Goal: Information Seeking & Learning: Find specific fact

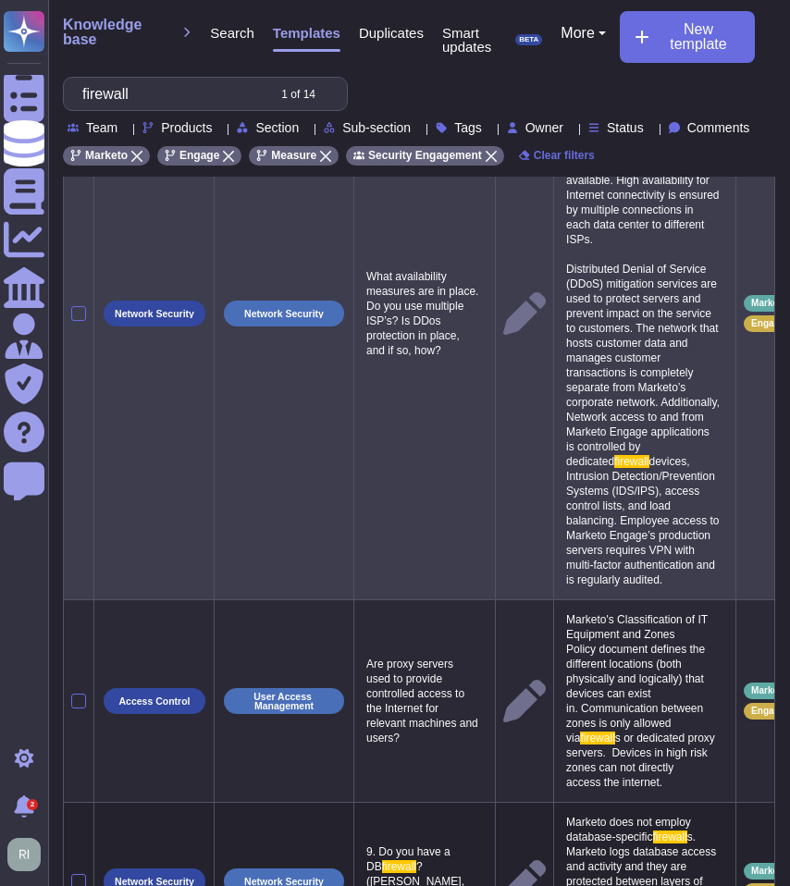
scroll to position [302, 0]
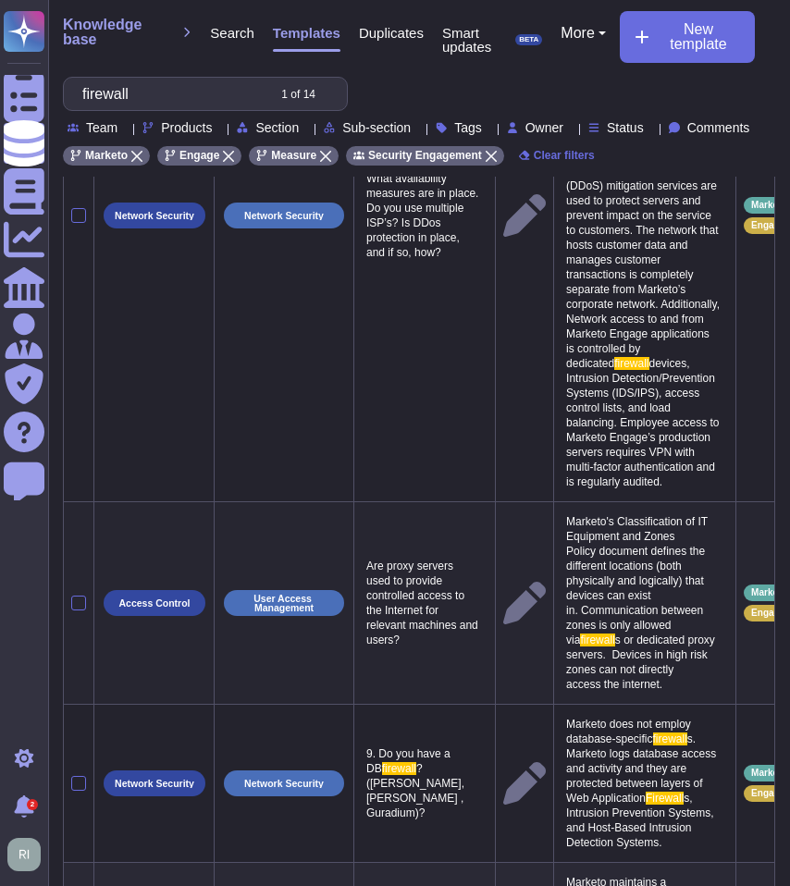
type input "firewall"
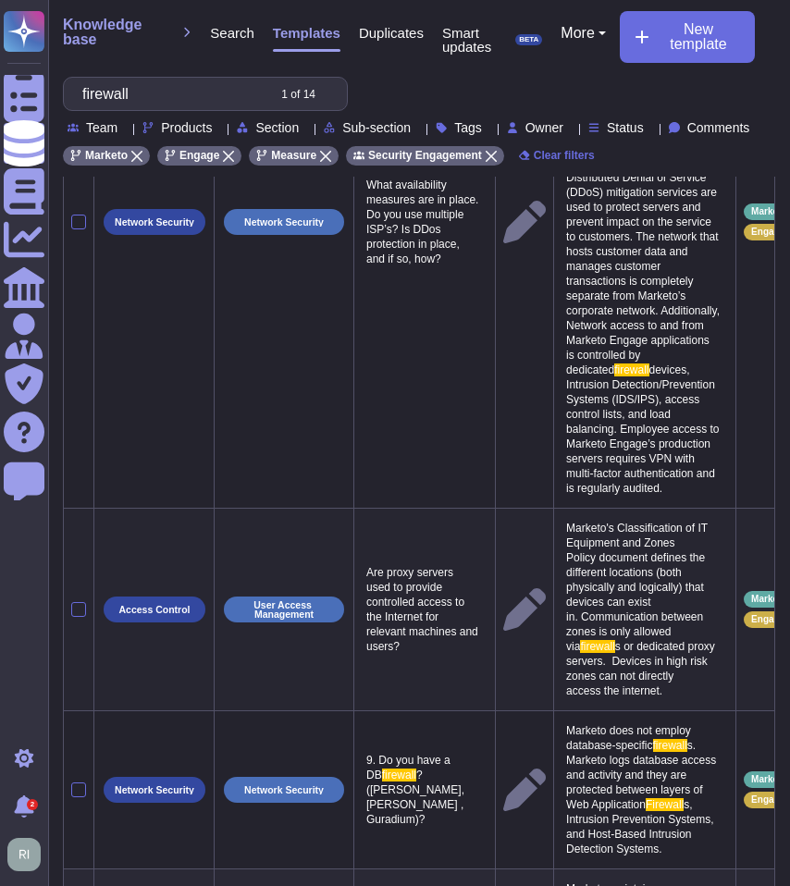
click at [689, 703] on p "Marketo's Classification of IT Equipment and Zones Policy document defines the …" at bounding box center [644, 609] width 166 height 187
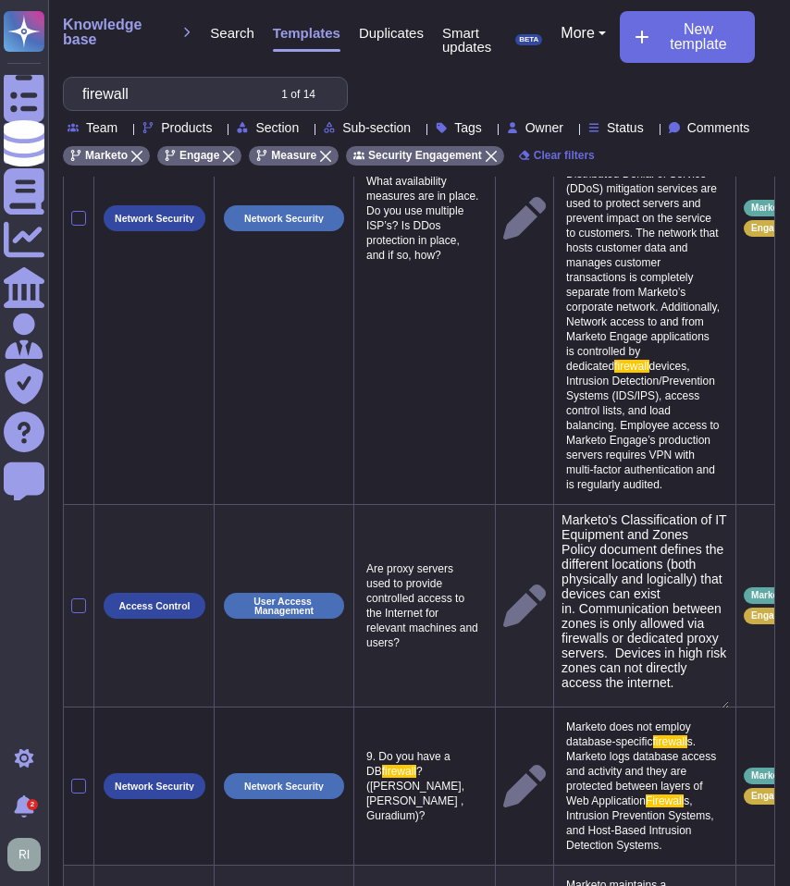
type textarea "Marketo's Classification of IT Equipment and Zones Policy document defines the …"
drag, startPoint x: 691, startPoint y: 718, endPoint x: 579, endPoint y: 548, distance: 202.9
click at [579, 548] on textarea "Marketo's Classification of IT Equipment and Zones Policy document defines the …" at bounding box center [644, 610] width 167 height 196
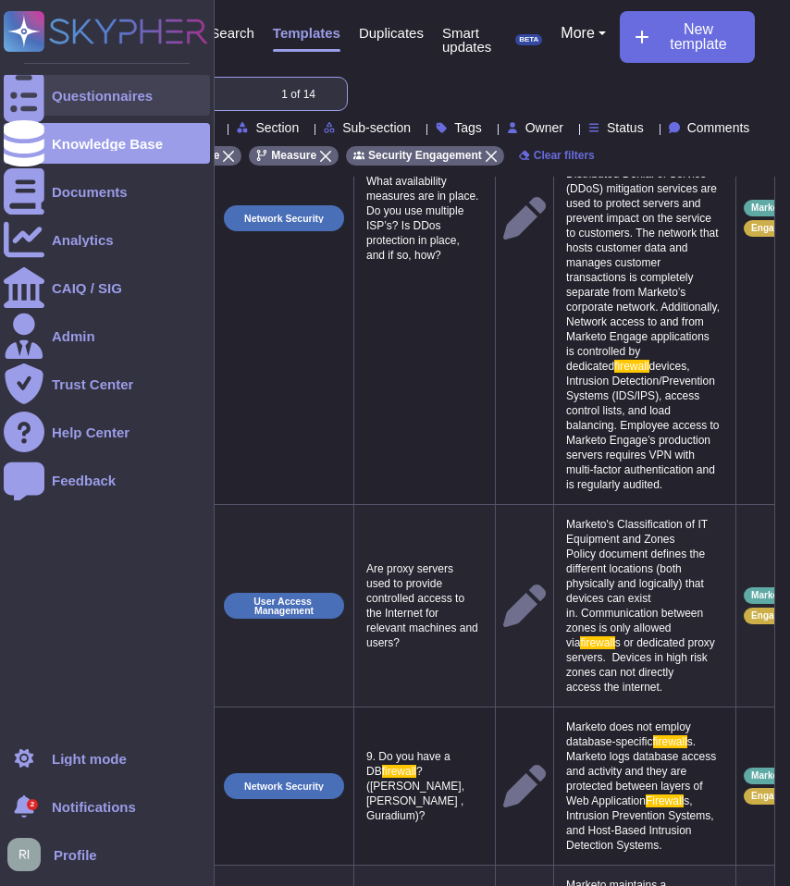
drag, startPoint x: 169, startPoint y: 88, endPoint x: 30, endPoint y: 92, distance: 139.7
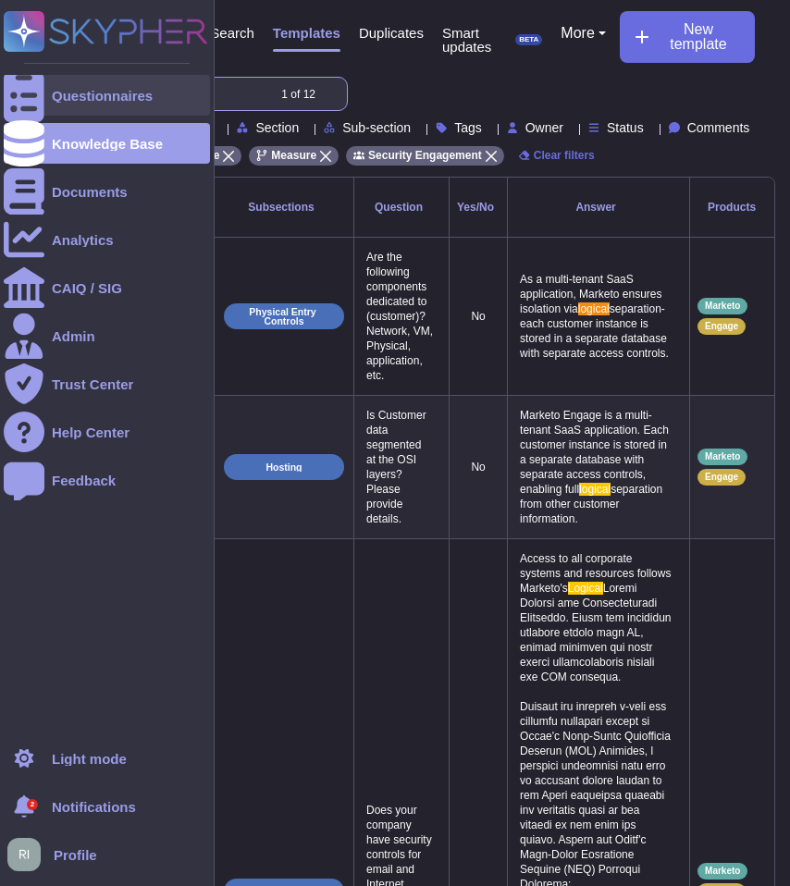
scroll to position [19, 0]
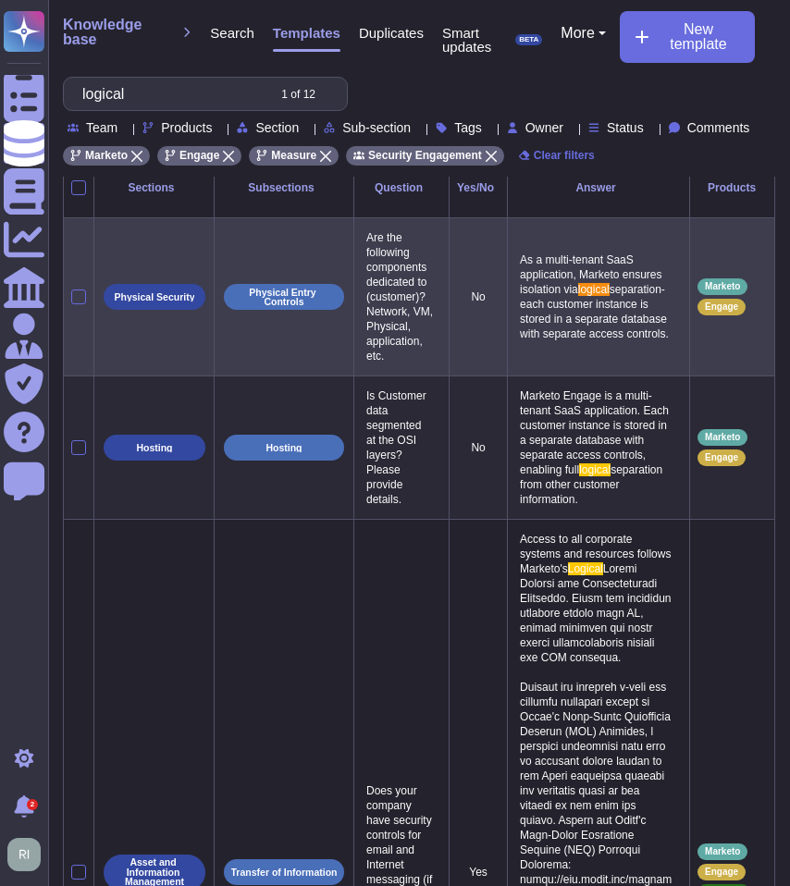
type input "logical"
drag, startPoint x: 655, startPoint y: 329, endPoint x: 535, endPoint y: 250, distance: 143.4
click at [535, 250] on p "As a multi-tenant SaaS application, Marketo ensures isolation via logical separ…" at bounding box center [598, 297] width 166 height 98
type textarea "As a multi-tenant SaaS application, Marketo ensures isolation via logical separ…"
click at [655, 497] on p "Marketo Engage is a multi-tenant SaaS application. Each customer instance is st…" at bounding box center [598, 448] width 166 height 128
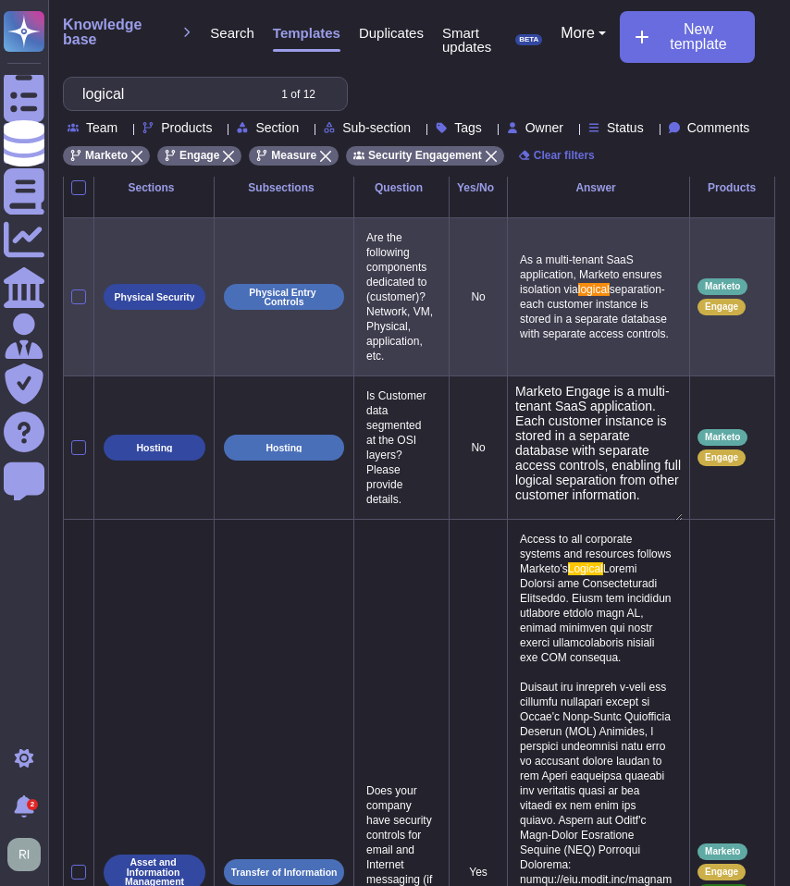
type textarea "Marketo Engage is a multi-tenant SaaS application. Each customer instance is st…"
drag, startPoint x: 673, startPoint y: 485, endPoint x: 484, endPoint y: 383, distance: 215.2
click at [484, 383] on tr "Hosting Hosting Is Customer data segmented at the OSI layers? Please provide de…" at bounding box center [435, 447] width 742 height 143
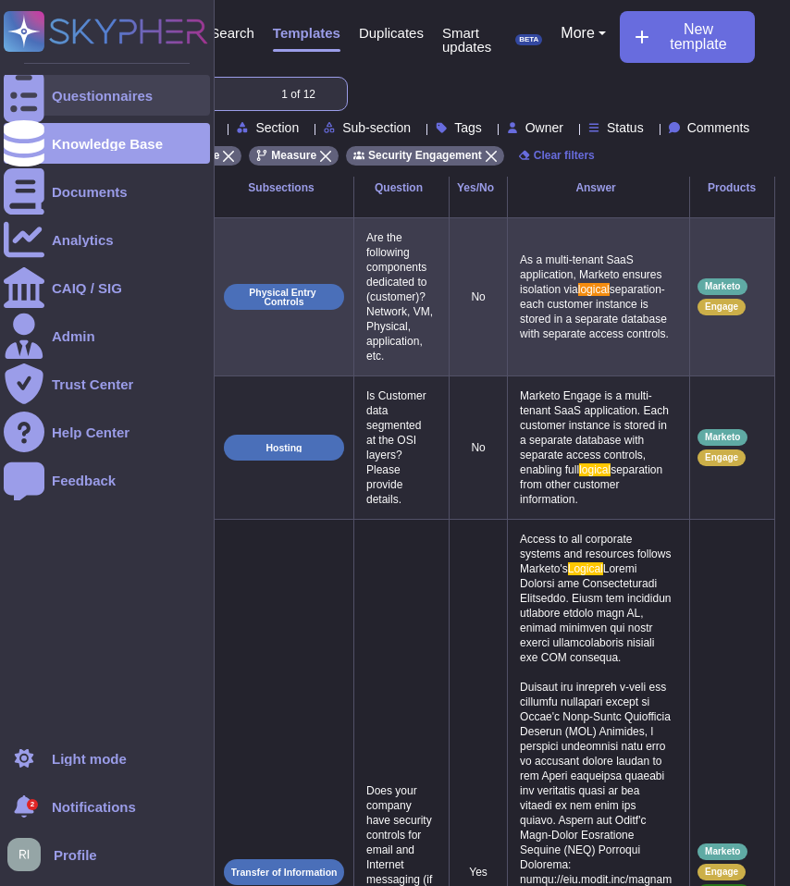
drag, startPoint x: 34, startPoint y: 90, endPoint x: 4, endPoint y: 90, distance: 30.5
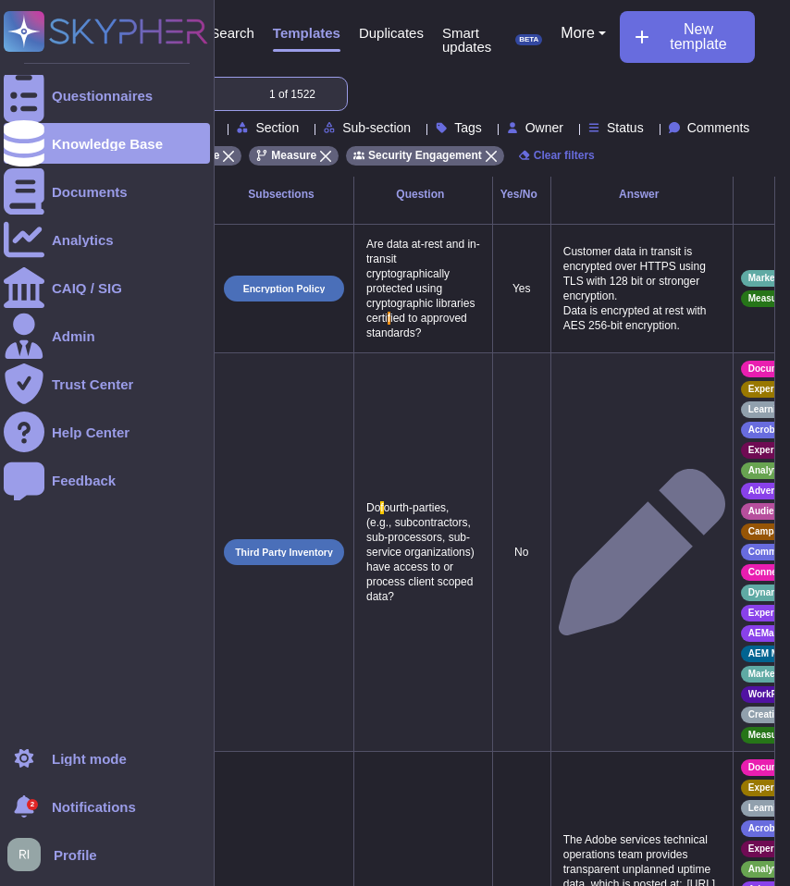
scroll to position [0, 0]
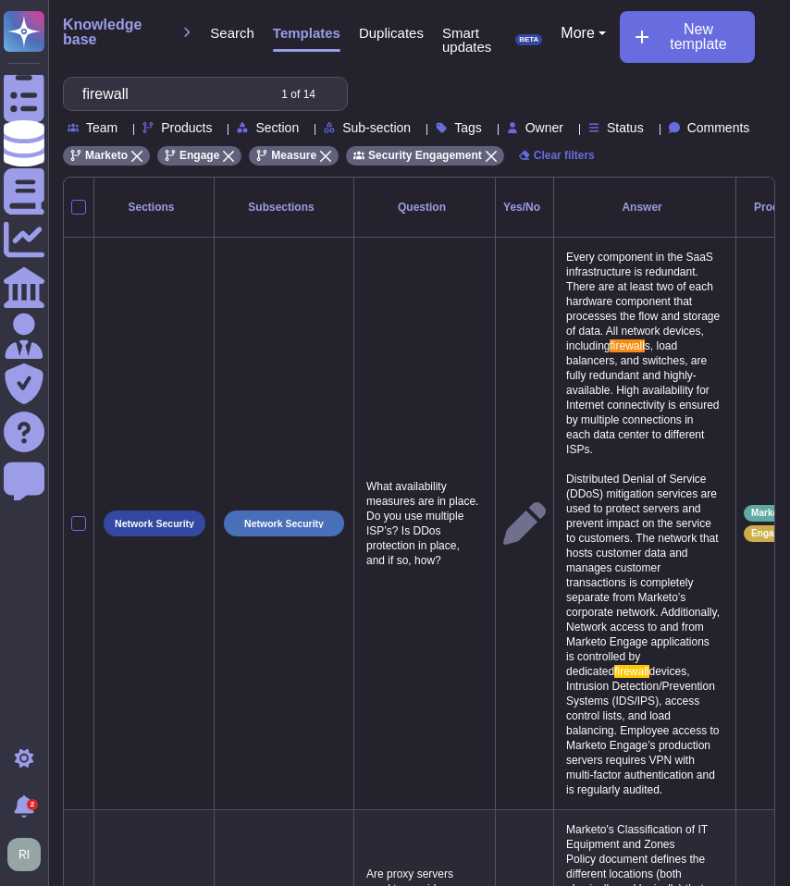
type input "firewall"
click at [212, 128] on span "Products" at bounding box center [186, 127] width 51 height 13
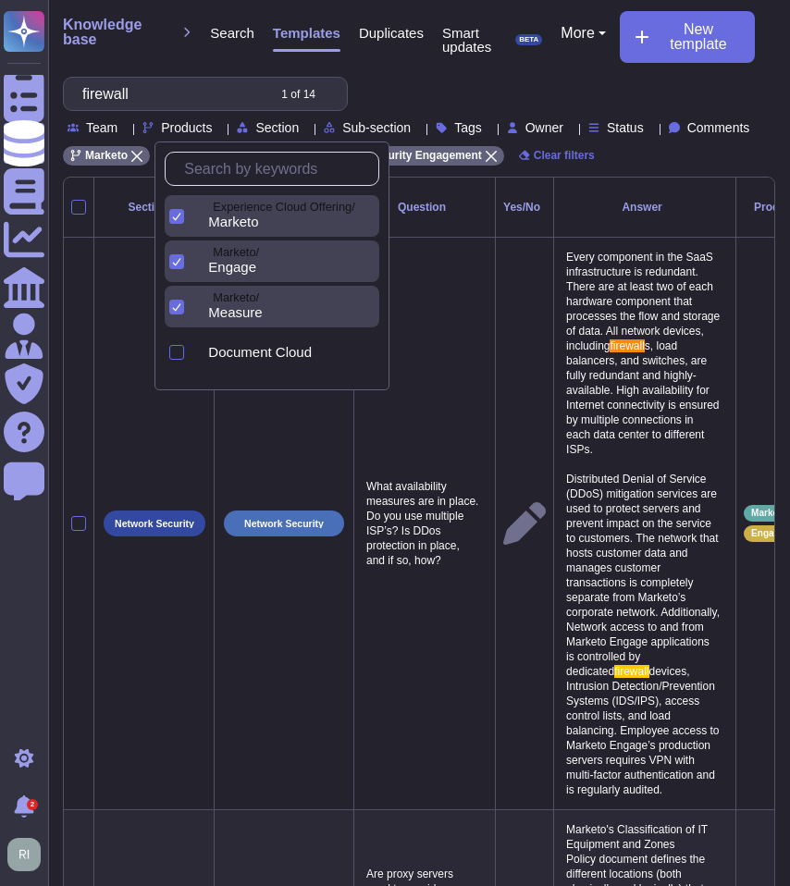
click at [173, 213] on icon at bounding box center [176, 216] width 9 height 9
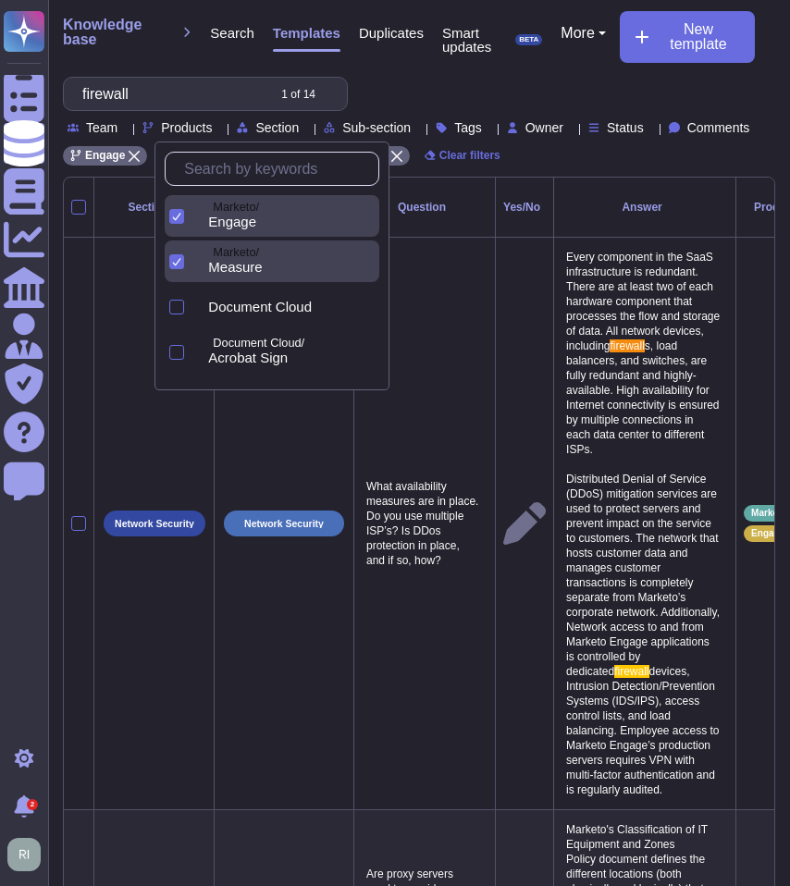
drag, startPoint x: 178, startPoint y: 219, endPoint x: 176, endPoint y: 239, distance: 19.5
click at [178, 219] on icon at bounding box center [176, 216] width 9 height 9
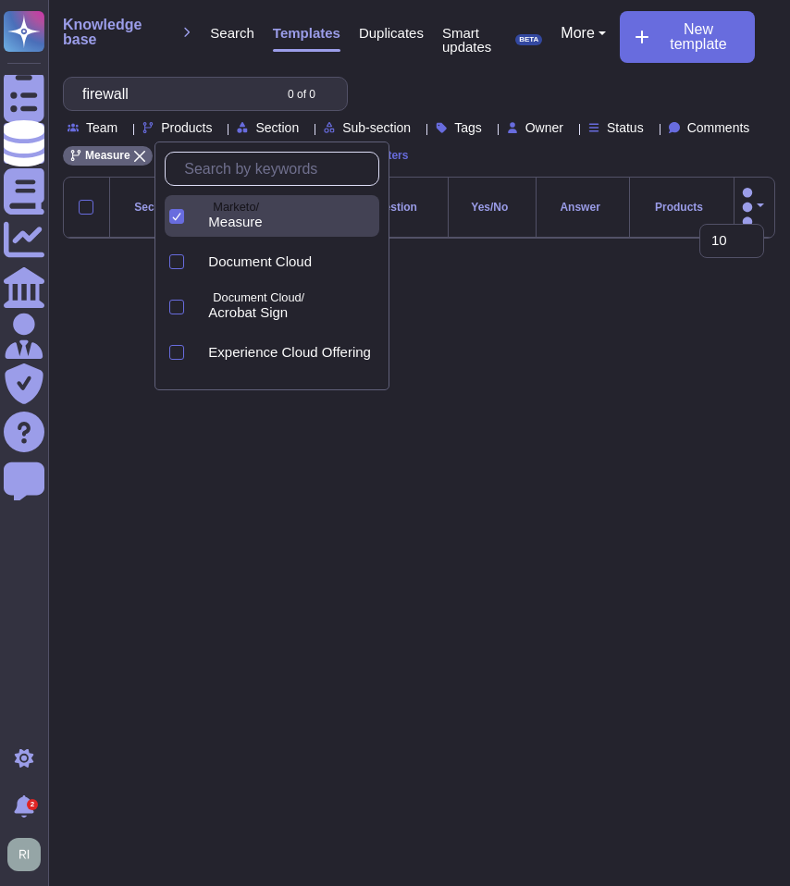
drag, startPoint x: 175, startPoint y: 243, endPoint x: 189, endPoint y: 237, distance: 15.3
click at [176, 243] on div at bounding box center [174, 261] width 19 height 42
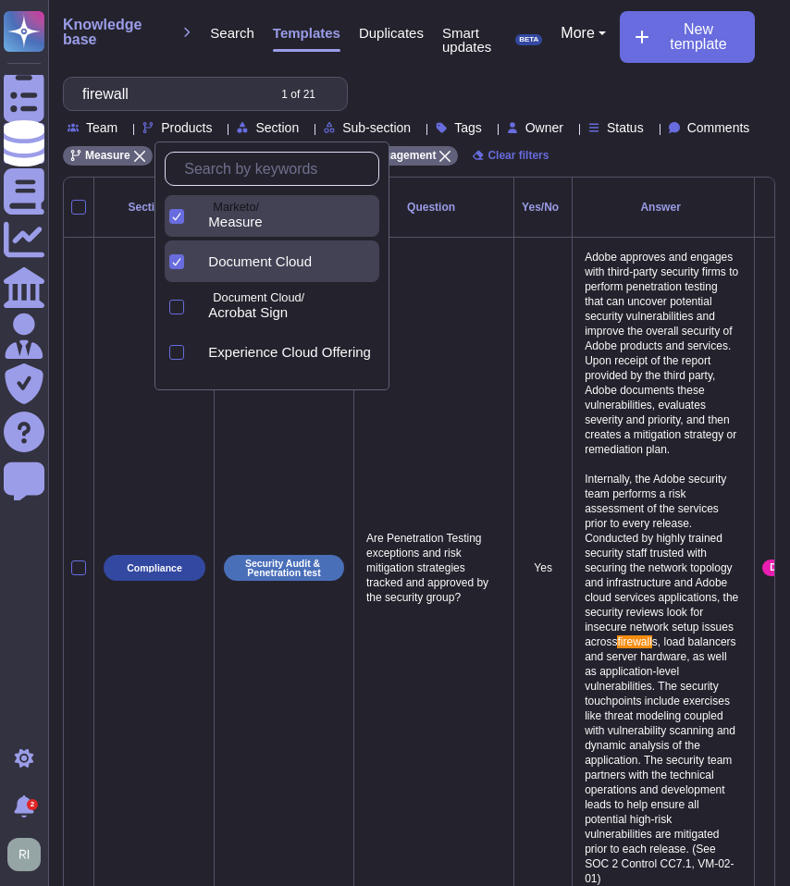
click at [171, 210] on div at bounding box center [176, 216] width 15 height 15
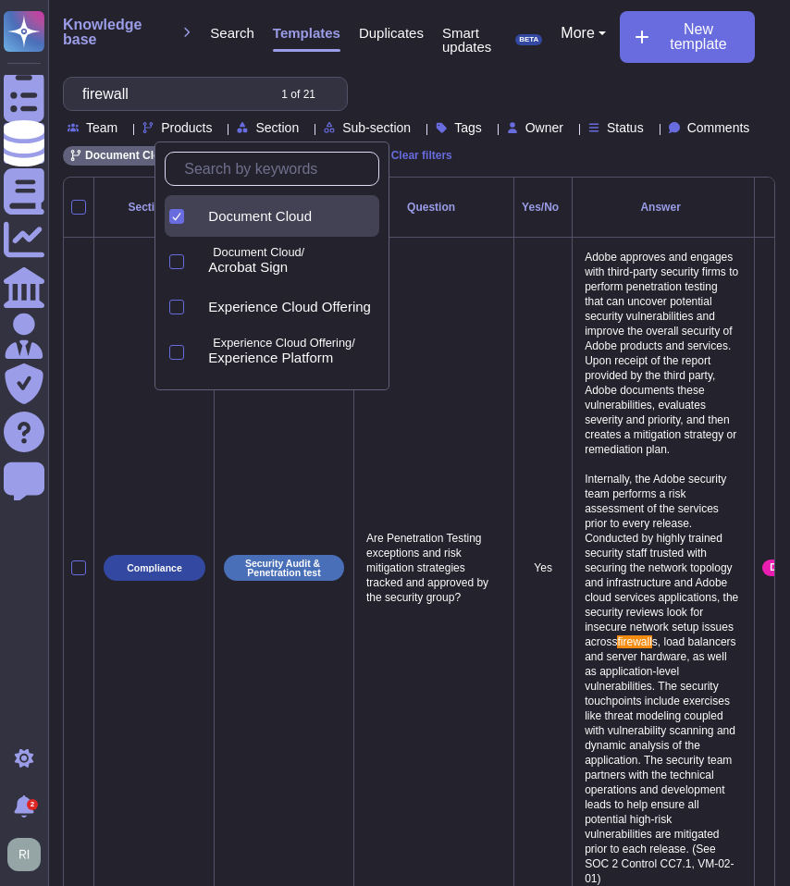
drag, startPoint x: 178, startPoint y: 216, endPoint x: 240, endPoint y: 219, distance: 63.0
click at [178, 217] on icon at bounding box center [176, 216] width 9 height 9
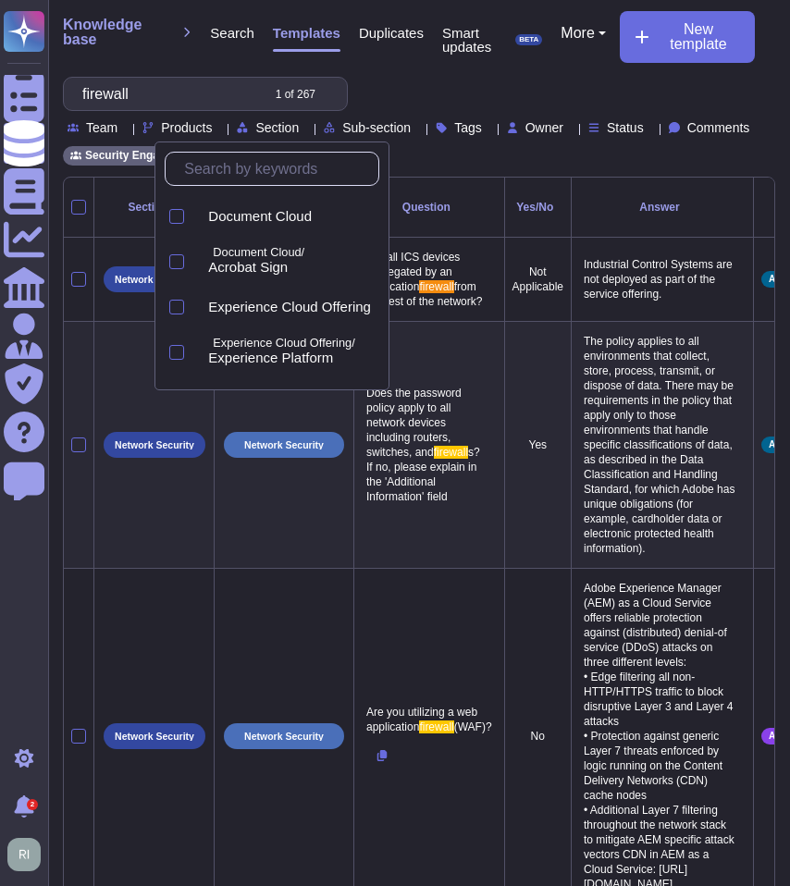
click at [486, 89] on div "firewall 1 of 267 Team Products Section Sub-section Tags Owner Status Comments" at bounding box center [419, 106] width 712 height 58
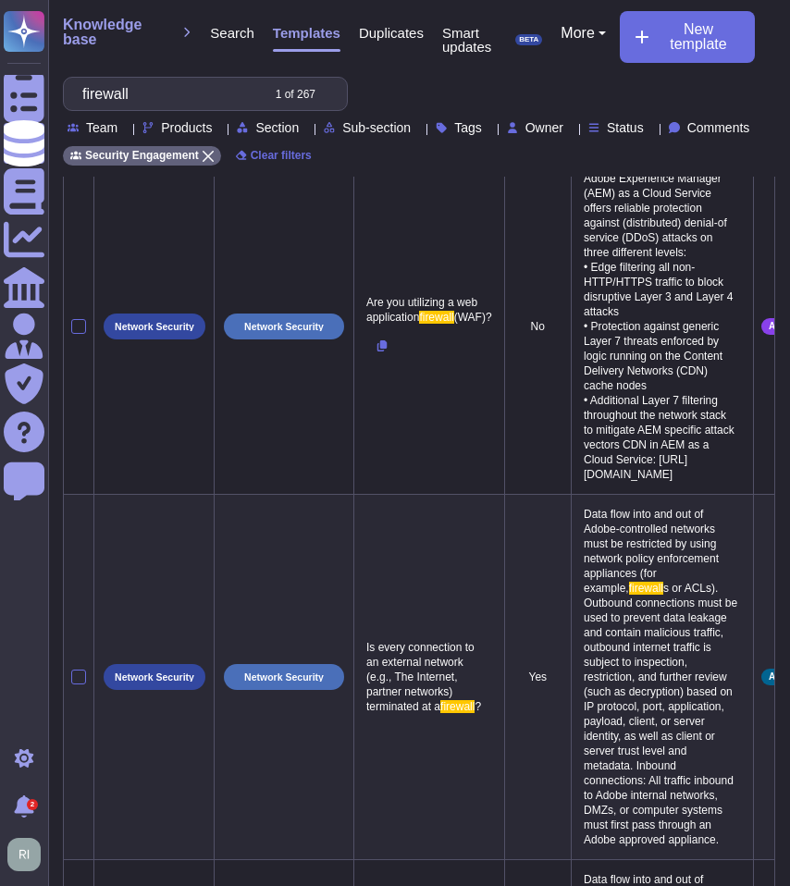
scroll to position [683, 0]
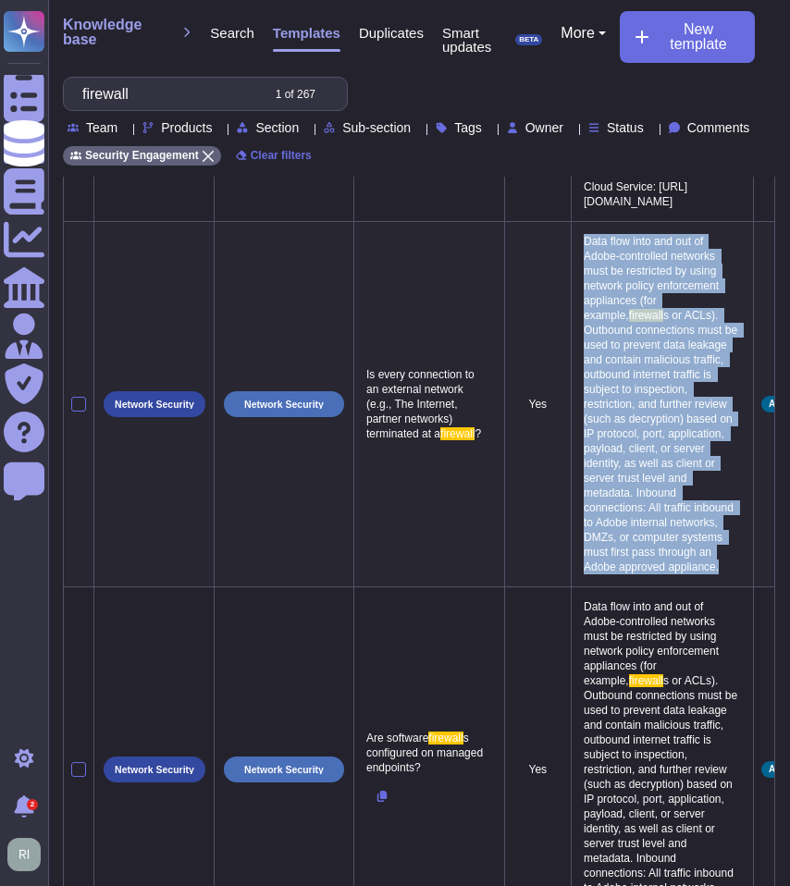
drag, startPoint x: 550, startPoint y: 305, endPoint x: 688, endPoint y: 649, distance: 370.6
click at [688, 579] on p "Data flow into and out of Adobe-controlled networks must be restricted by using…" at bounding box center [662, 404] width 166 height 350
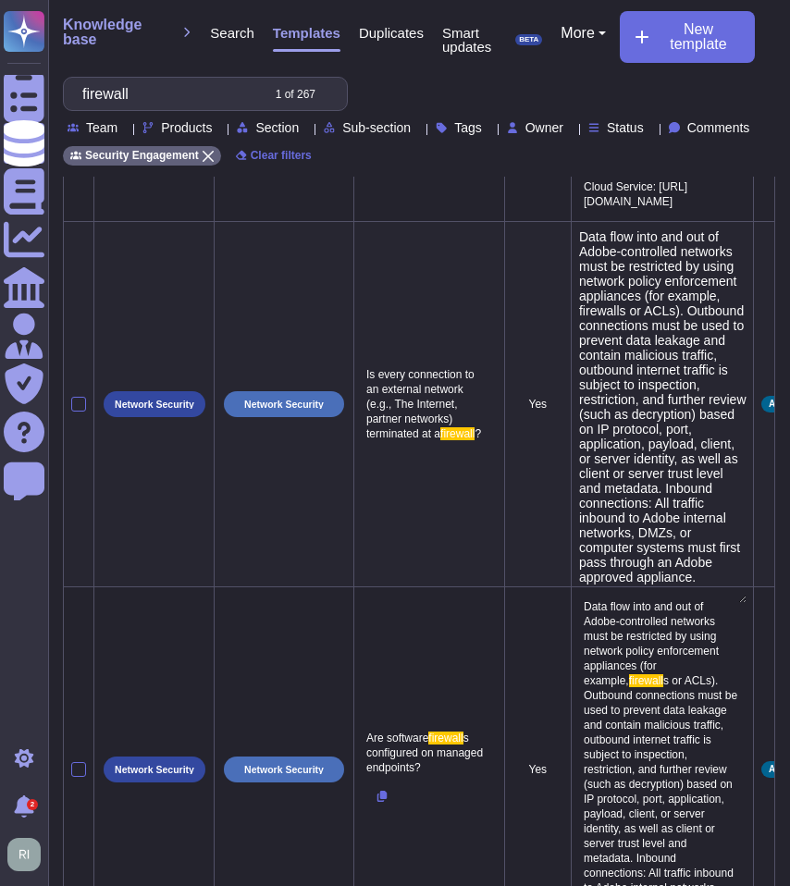
type textarea "Data flow into and out of Adobe-controlled networks must be restricted by using…"
drag, startPoint x: 654, startPoint y: 380, endPoint x: 519, endPoint y: 293, distance: 160.6
click at [519, 293] on tr "Network Security Network Security Is every connection to an external network (e…" at bounding box center [482, 404] width 836 height 365
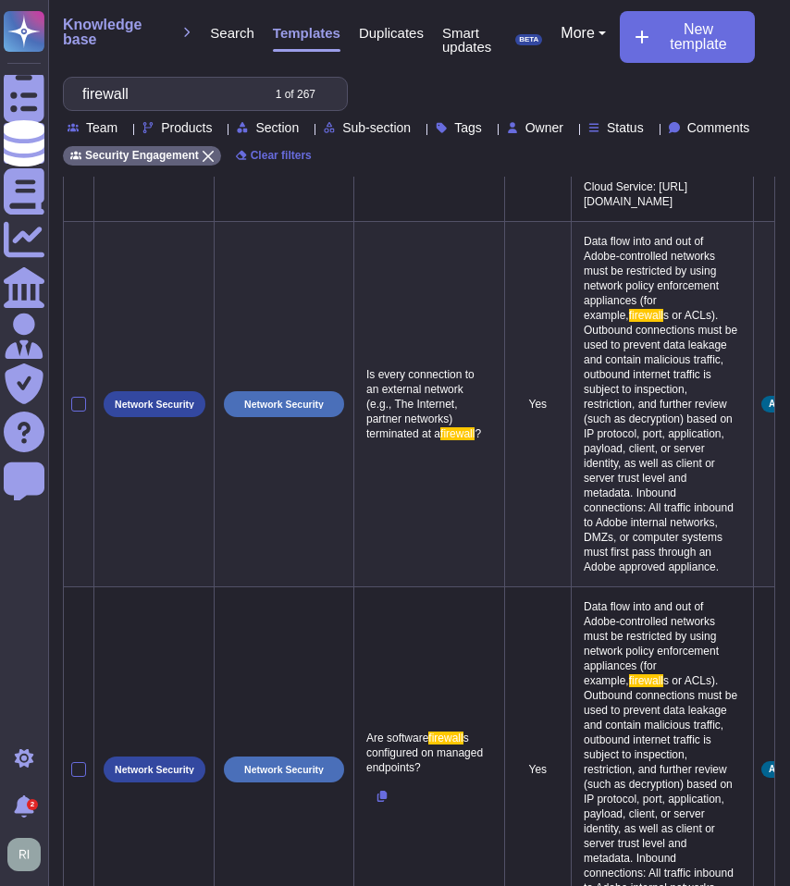
click at [201, 126] on span "Products" at bounding box center [186, 127] width 51 height 13
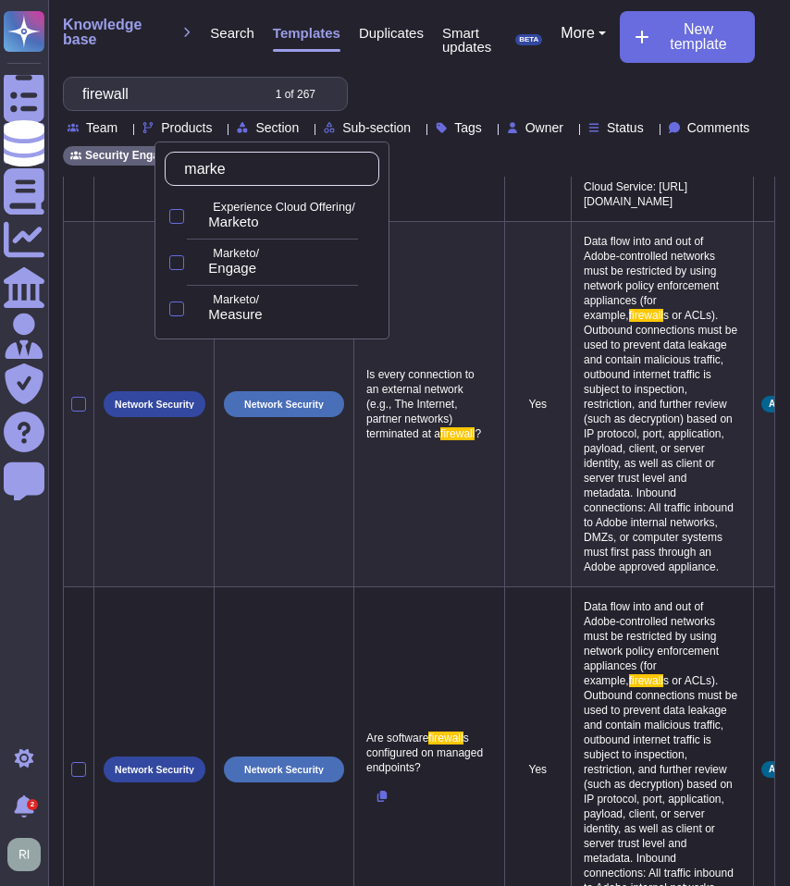
type input "market"
click at [168, 209] on div at bounding box center [174, 216] width 19 height 42
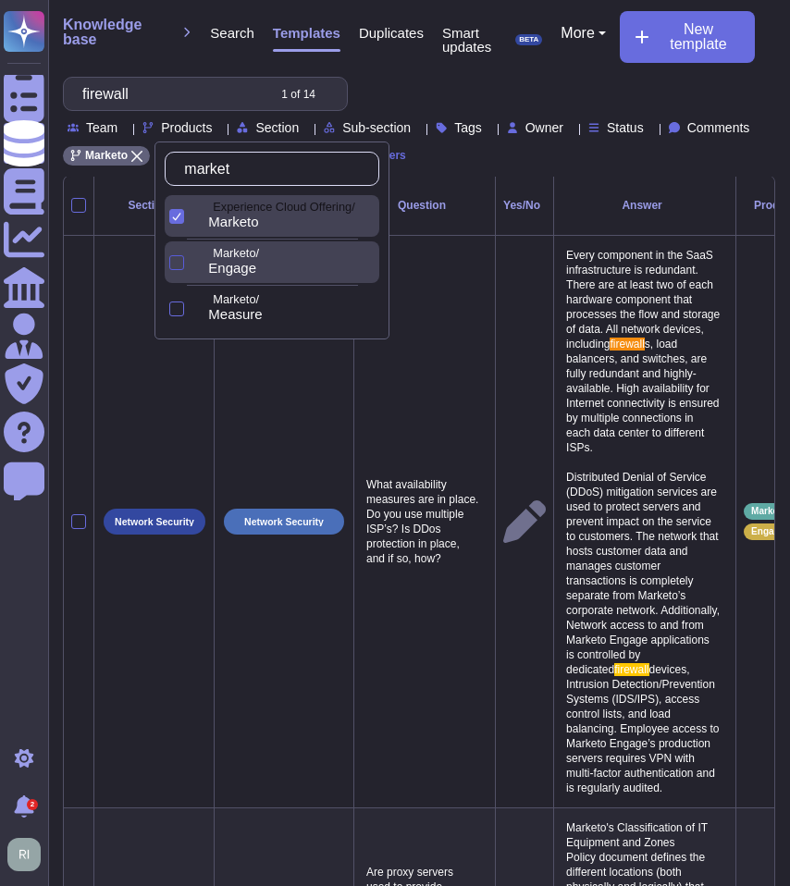
scroll to position [0, 0]
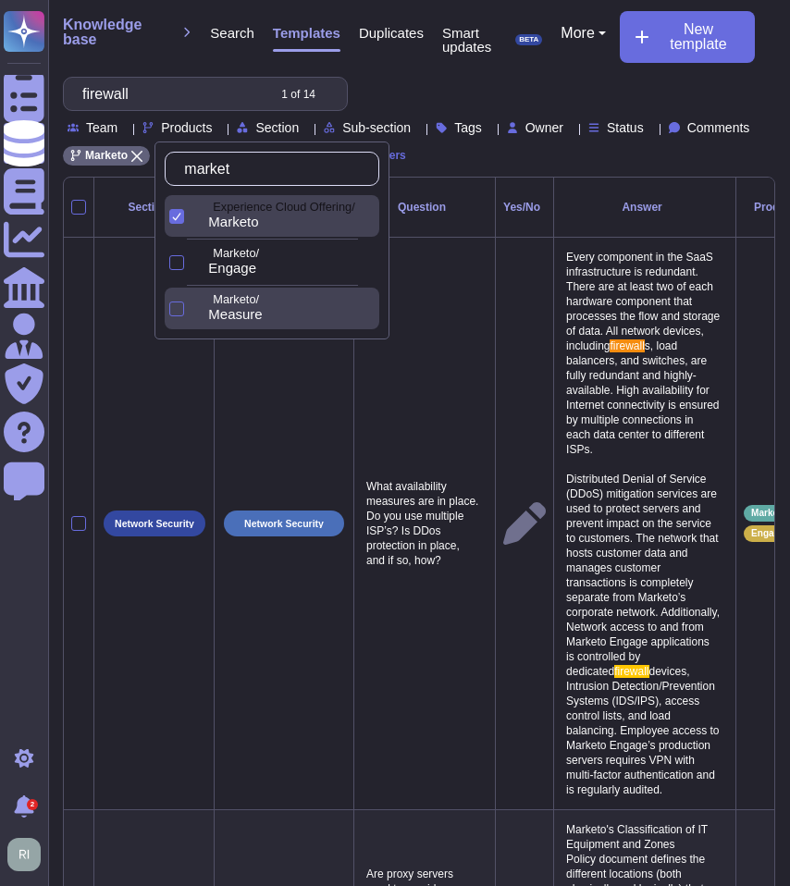
drag, startPoint x: 181, startPoint y: 262, endPoint x: 185, endPoint y: 323, distance: 61.2
click at [181, 263] on div at bounding box center [176, 262] width 15 height 15
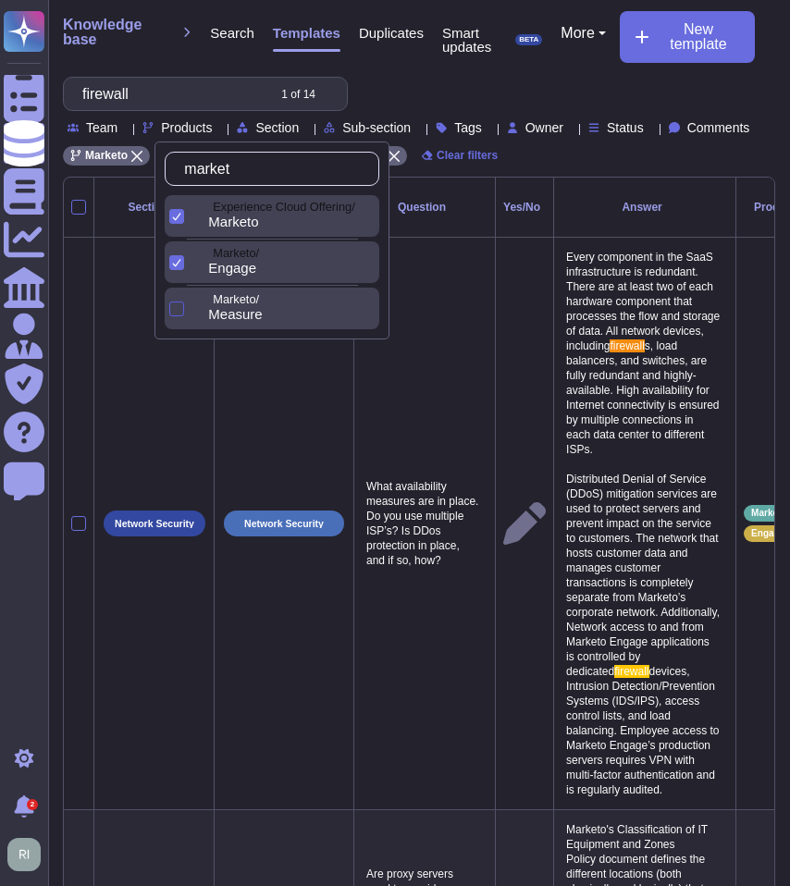
click at [179, 315] on div at bounding box center [176, 309] width 15 height 15
click at [170, 96] on input "firewall" at bounding box center [168, 94] width 191 height 32
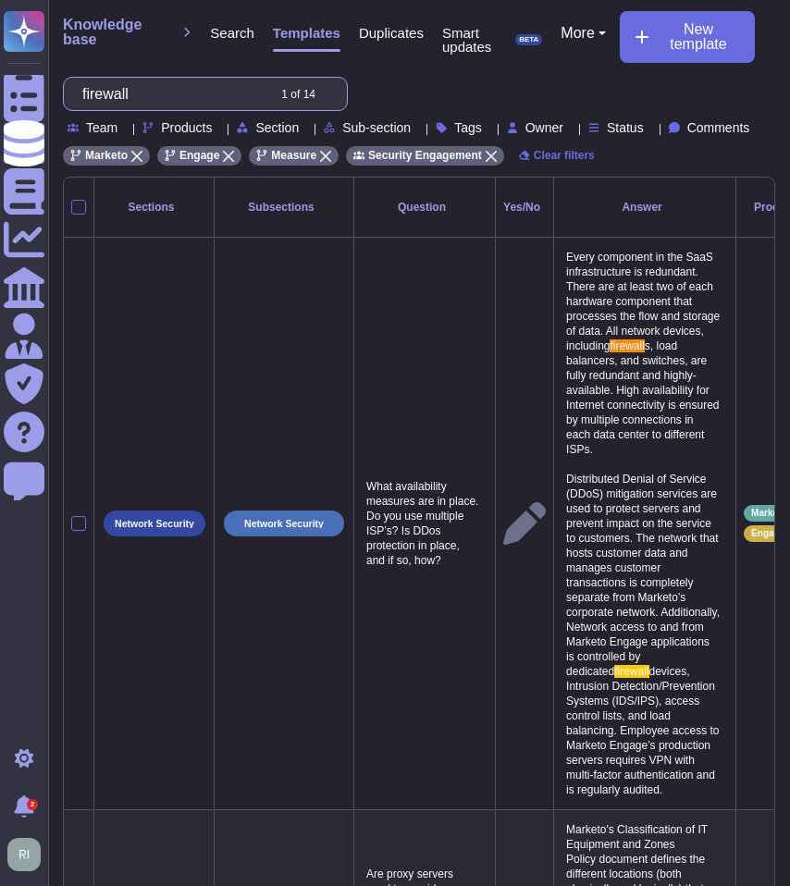
drag, startPoint x: 154, startPoint y: 93, endPoint x: -24, endPoint y: 79, distance: 178.2
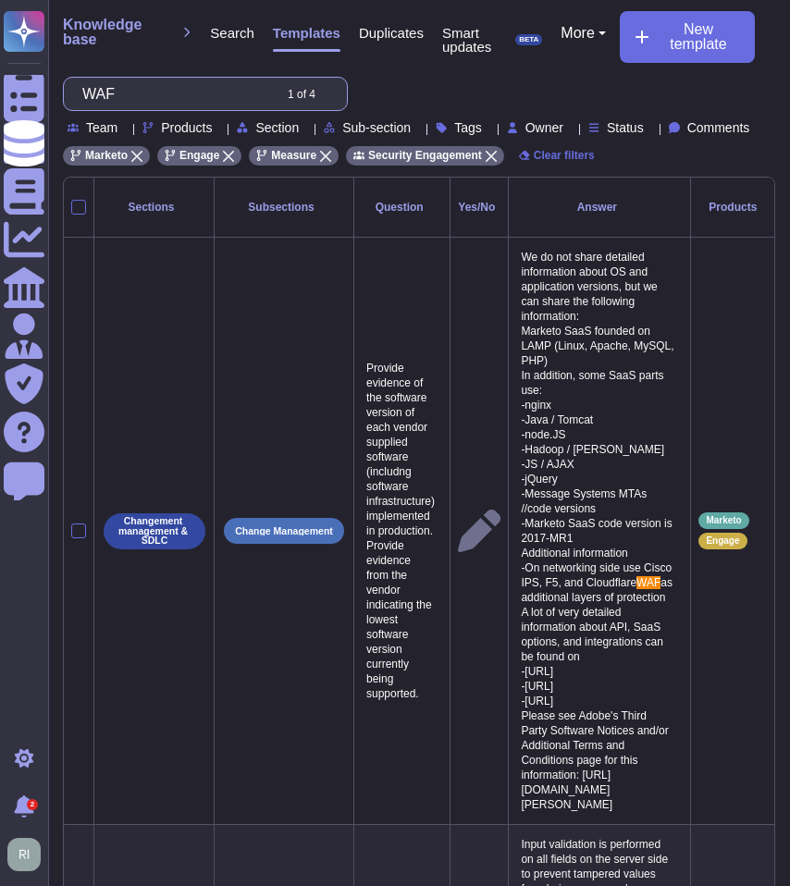
type input "WAF"
